Goal: Obtain resource: Download file/media

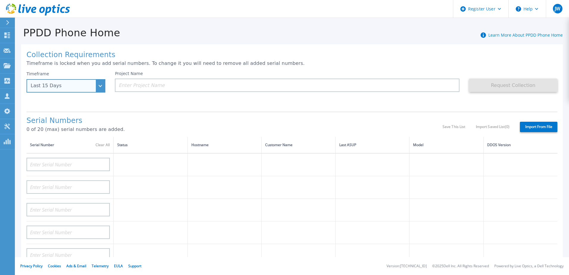
click at [100, 87] on div "Last 15 Days" at bounding box center [65, 85] width 79 height 13
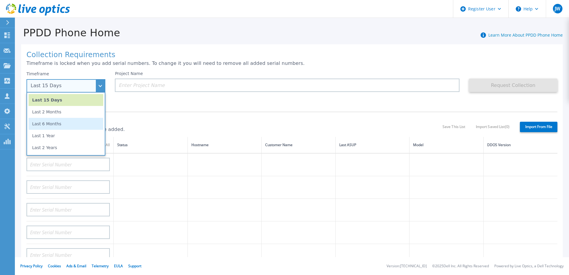
click at [57, 126] on li "Last 6 Months" at bounding box center [66, 124] width 75 height 12
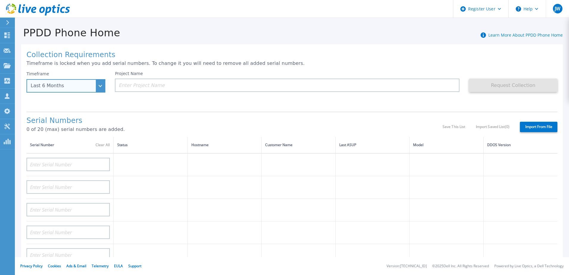
click at [68, 91] on div "Last 6 Months" at bounding box center [65, 85] width 79 height 13
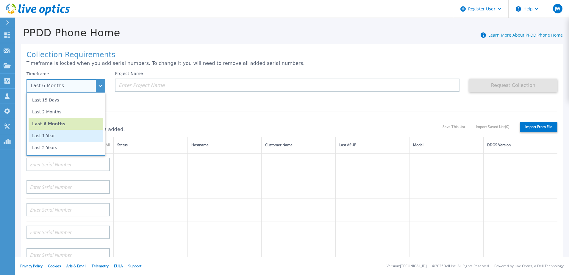
click at [60, 139] on li "Last 1 Year" at bounding box center [66, 136] width 75 height 12
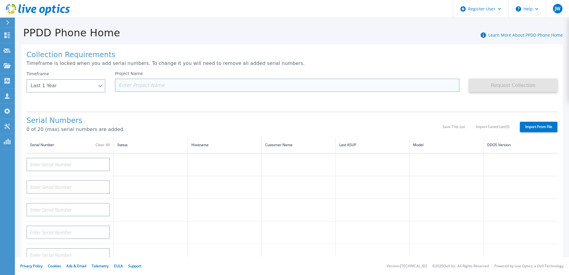
click at [143, 85] on input at bounding box center [287, 85] width 344 height 13
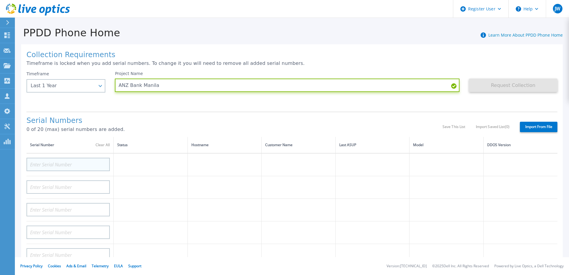
type input "ANZ Bank Manila"
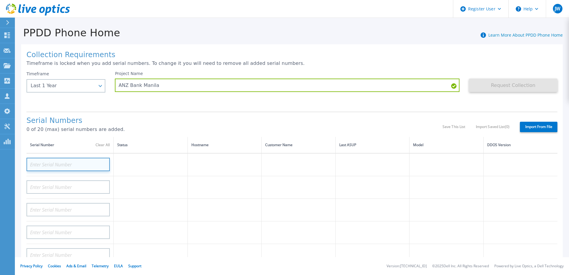
click at [67, 164] on input at bounding box center [67, 164] width 83 height 13
type input "DE415"
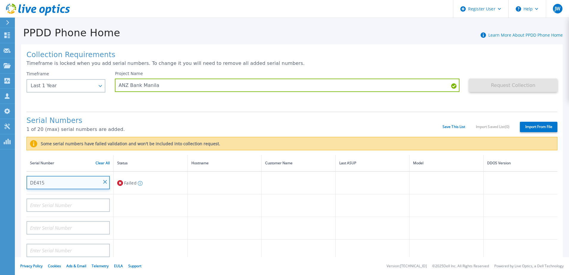
click at [52, 185] on input "DE415" at bounding box center [67, 182] width 83 height 13
click at [54, 183] on input "DE415" at bounding box center [67, 182] width 83 height 13
click at [37, 180] on input "DE415" at bounding box center [67, 182] width 83 height 13
click at [54, 181] on input "DE415" at bounding box center [67, 182] width 83 height 13
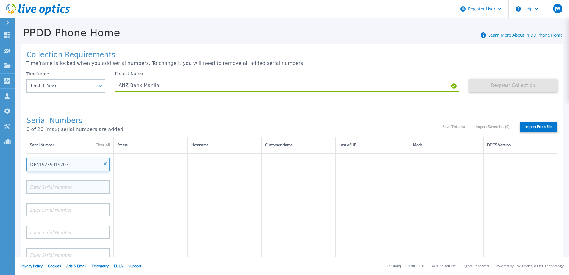
type input "DE415235019207"
click at [48, 186] on input at bounding box center [67, 186] width 83 height 13
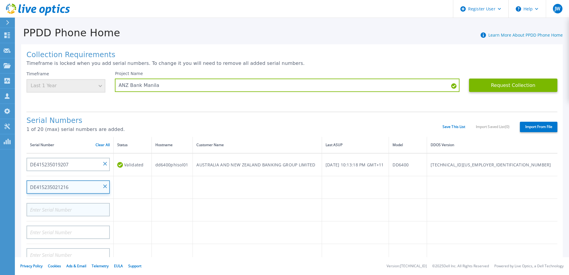
type input "DE415235021216"
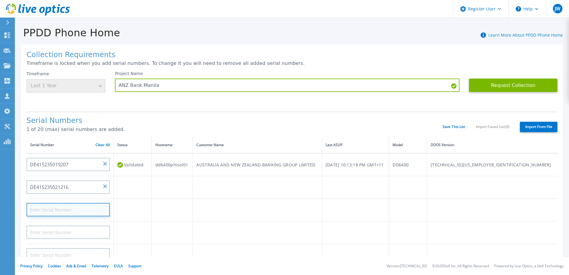
click at [78, 210] on input at bounding box center [67, 209] width 83 height 13
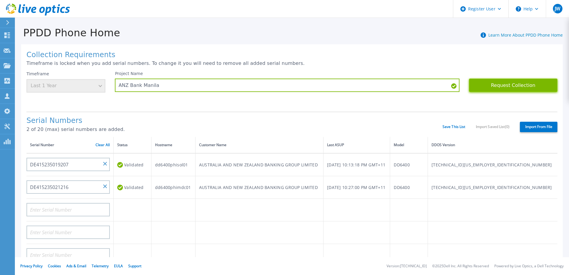
click at [523, 84] on button "Request Collection" at bounding box center [513, 85] width 88 height 13
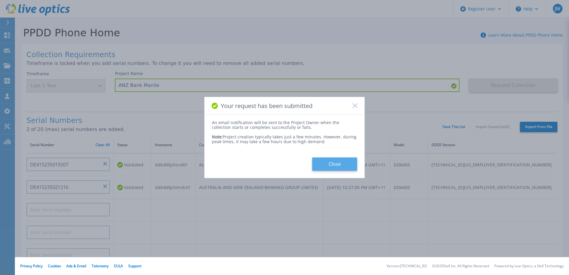
click at [345, 163] on button "Close" at bounding box center [334, 163] width 45 height 13
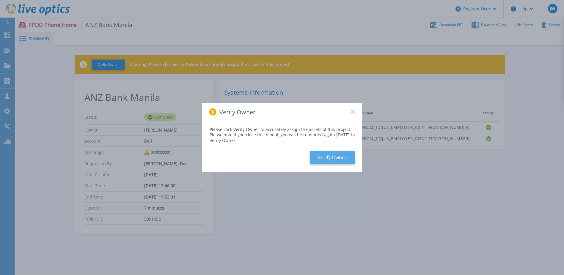
click at [327, 159] on button "Verify Owner" at bounding box center [332, 157] width 45 height 13
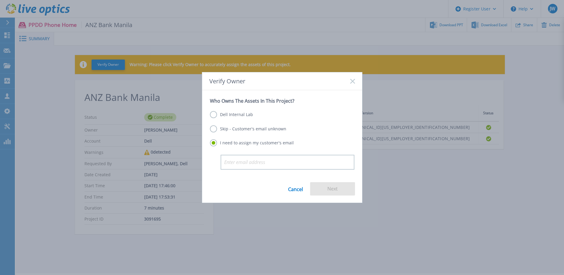
click at [353, 79] on icon at bounding box center [352, 81] width 5 height 5
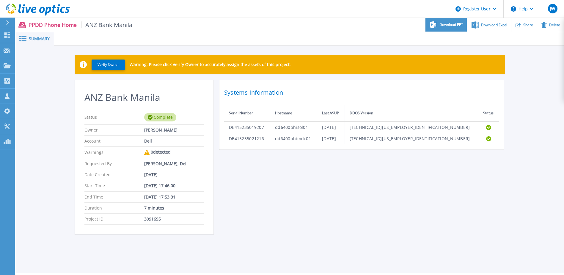
click at [452, 25] on span "Download PPT" at bounding box center [452, 25] width 24 height 4
click at [545, 108] on div "Verify Owner Warning: Please click Verify Owner to accurately assign the assets…" at bounding box center [290, 148] width 548 height 205
click at [531, 119] on div "Verify Owner Warning: Please click Verify Owner to accurately assign the assets…" at bounding box center [290, 148] width 548 height 205
